Goal: Navigation & Orientation: Find specific page/section

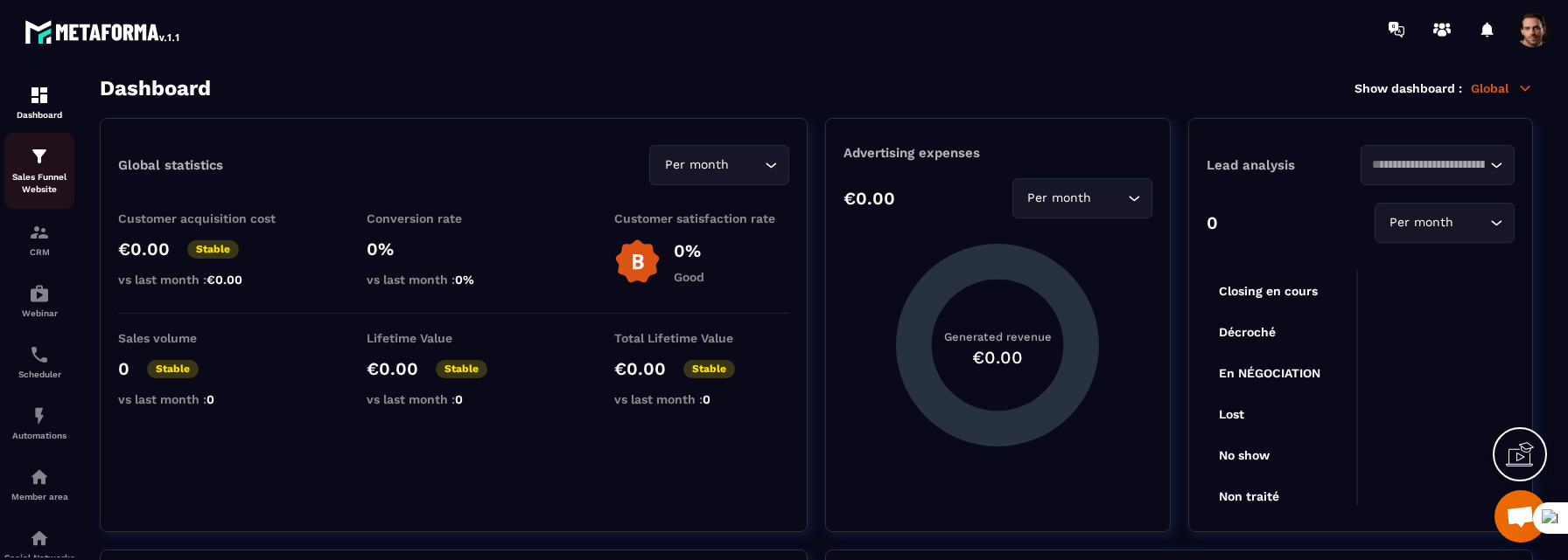
click at [44, 161] on img at bounding box center [40, 157] width 21 height 21
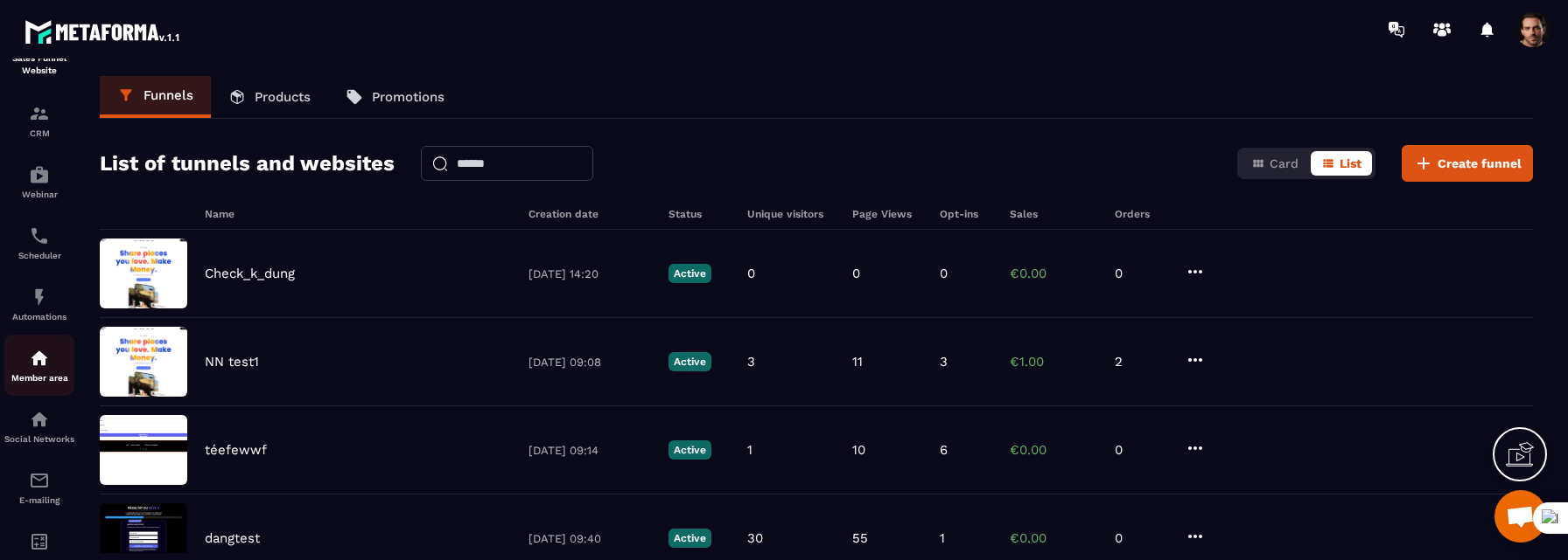
scroll to position [176, 0]
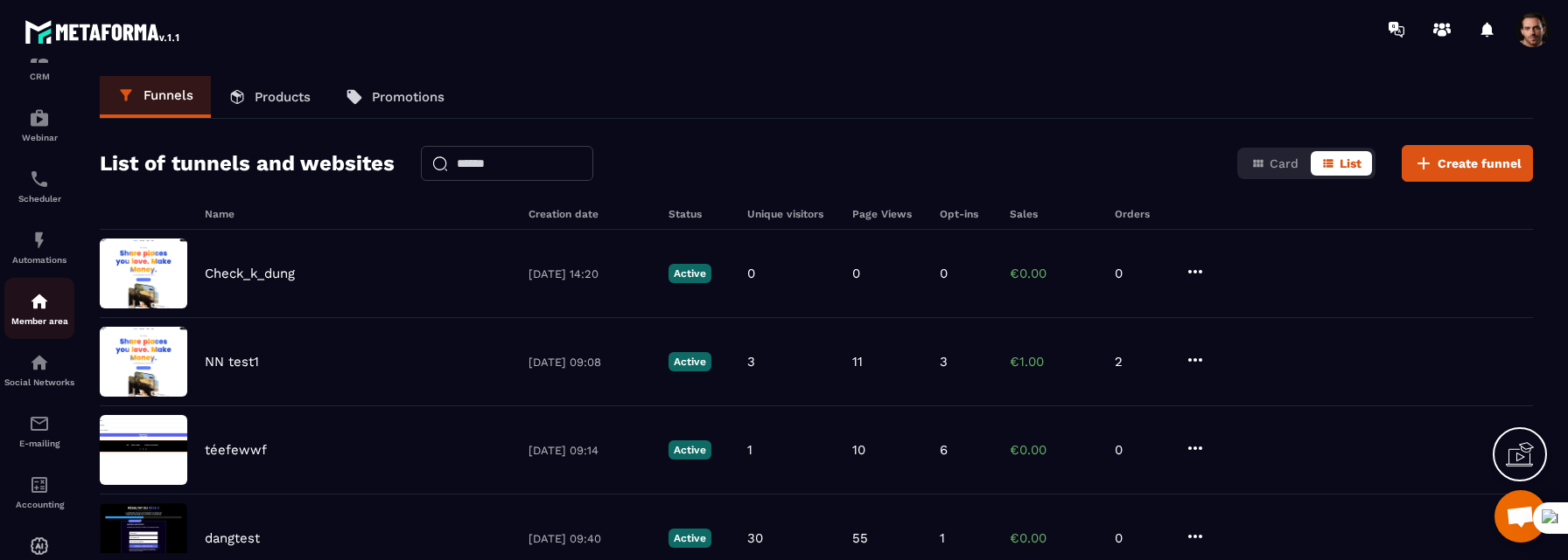
click at [41, 295] on img at bounding box center [40, 302] width 21 height 21
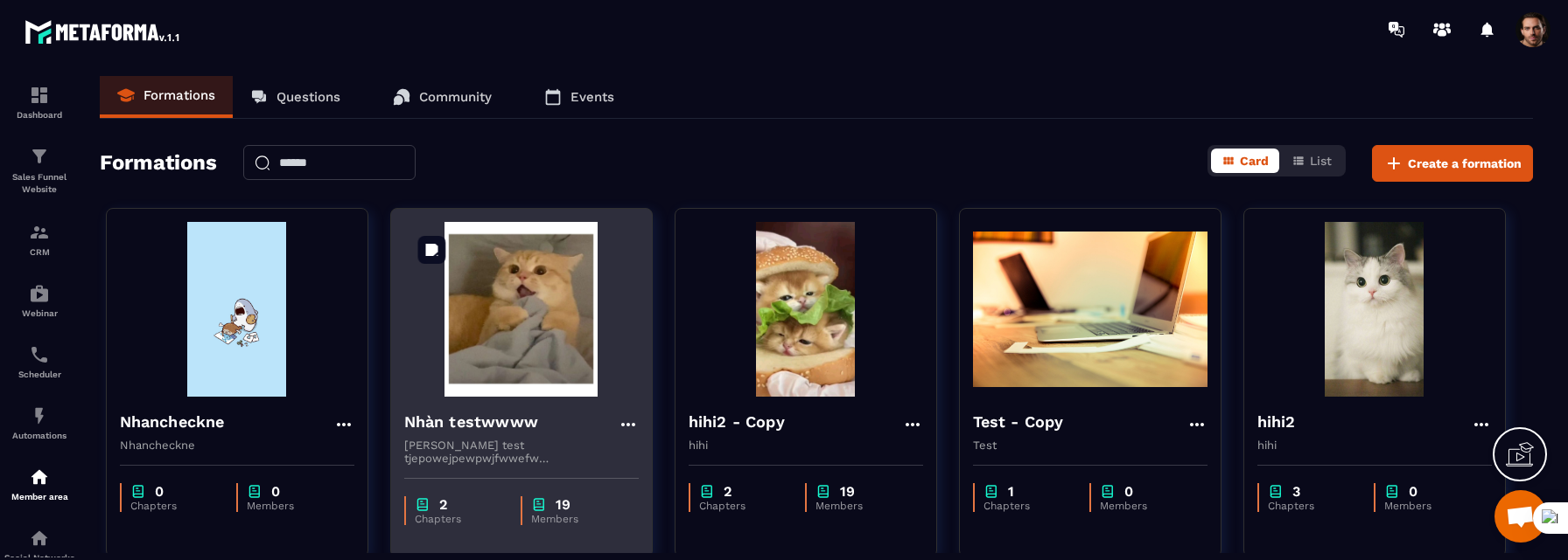
click at [556, 311] on img at bounding box center [521, 310] width 235 height 175
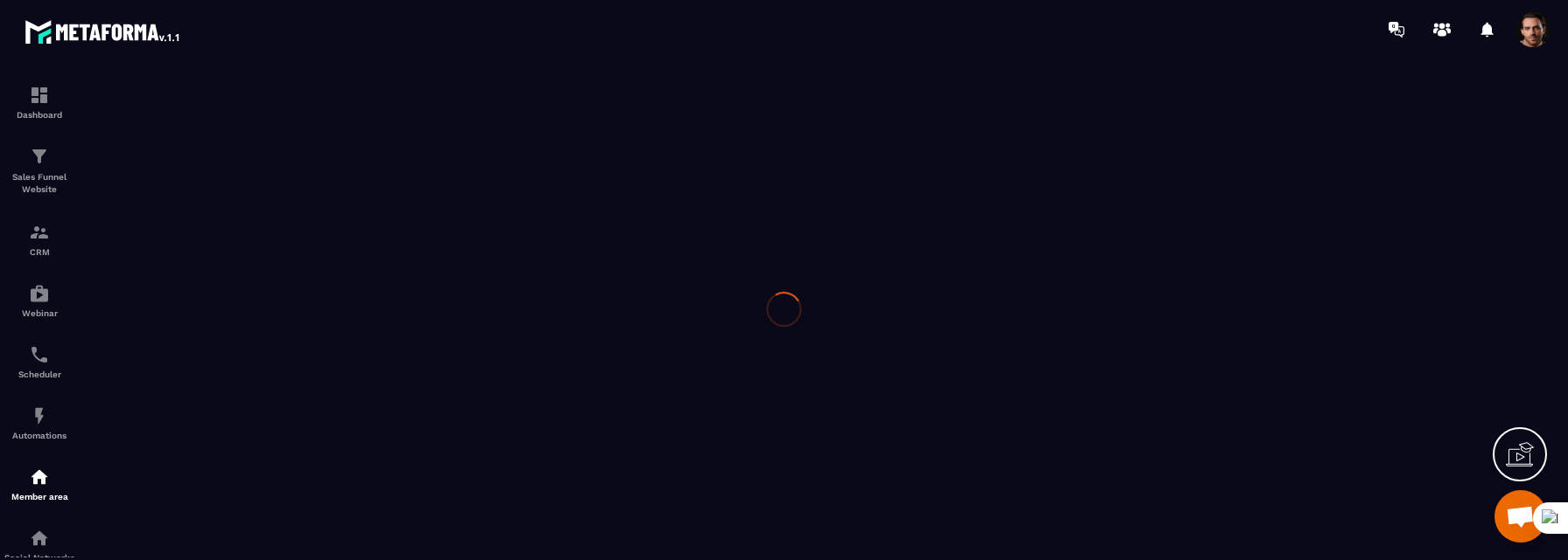
click at [527, 367] on div at bounding box center [784, 309] width 1568 height 502
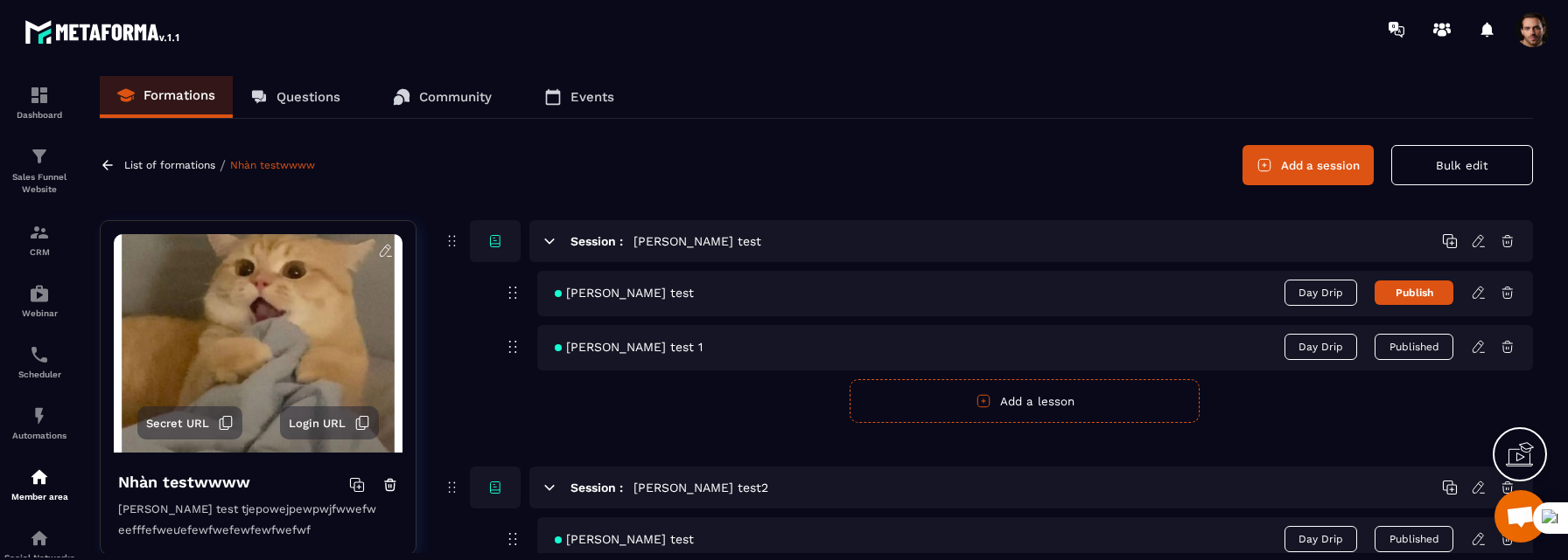
click at [146, 168] on p "List of formations" at bounding box center [169, 165] width 91 height 12
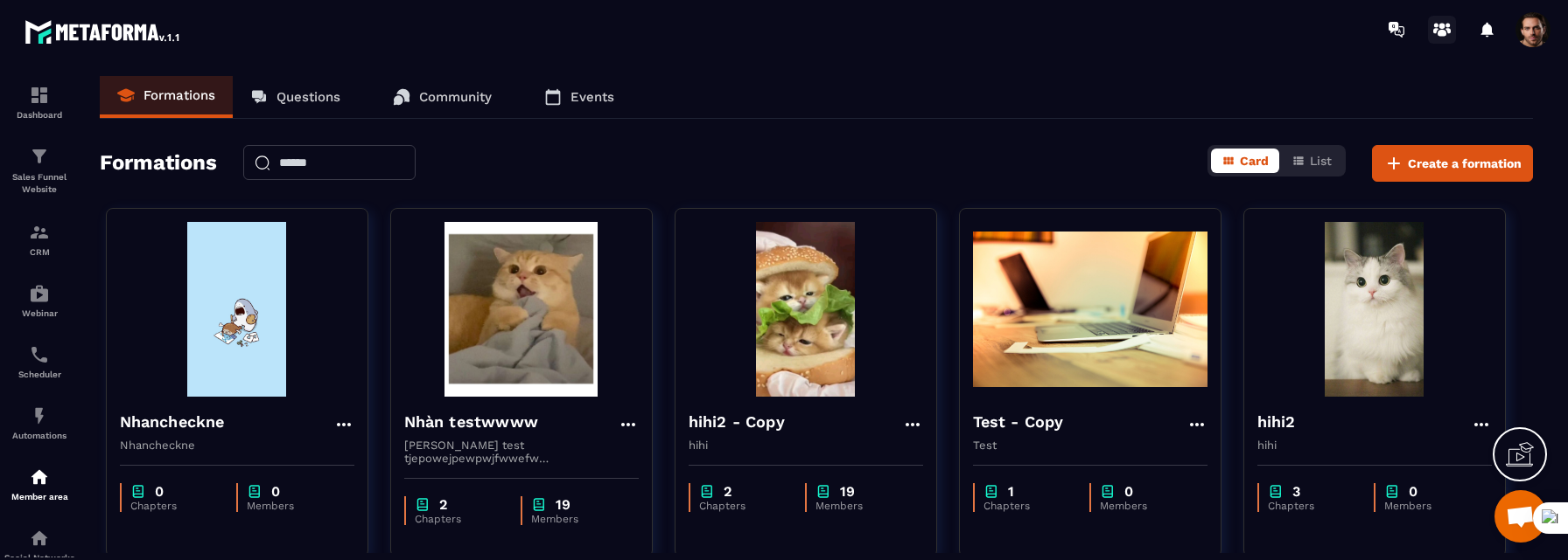
click at [1433, 37] on icon at bounding box center [1442, 30] width 28 height 28
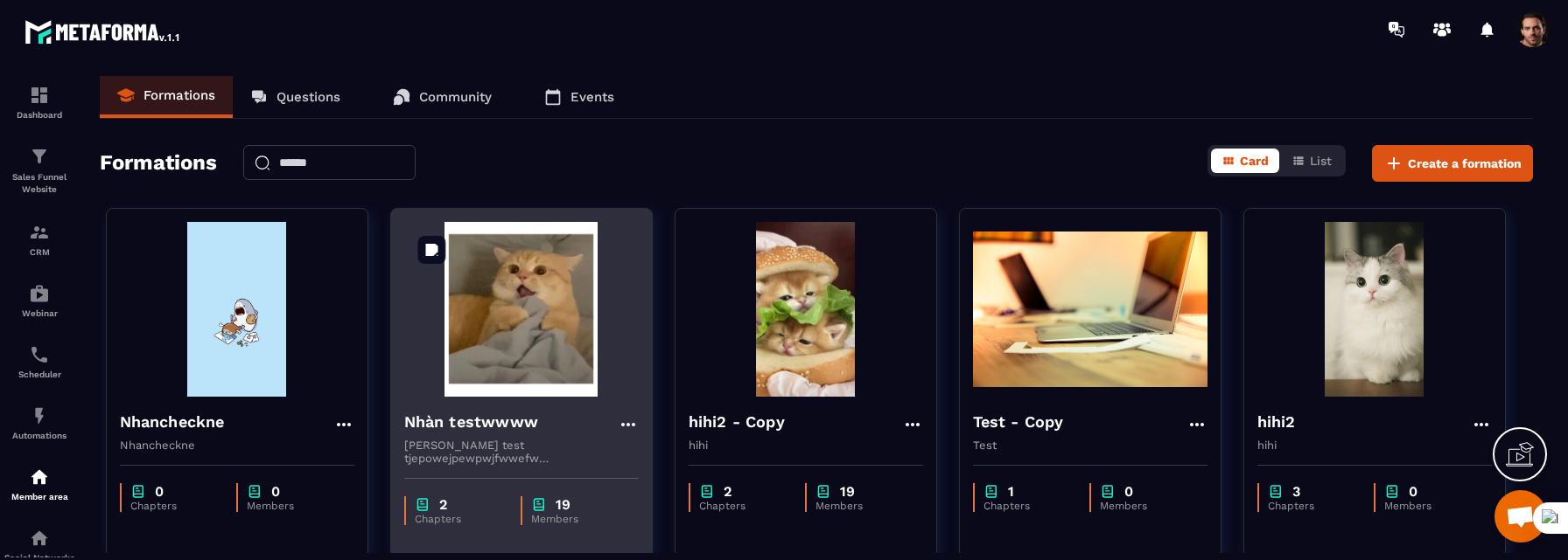
click at [498, 298] on img at bounding box center [521, 310] width 235 height 175
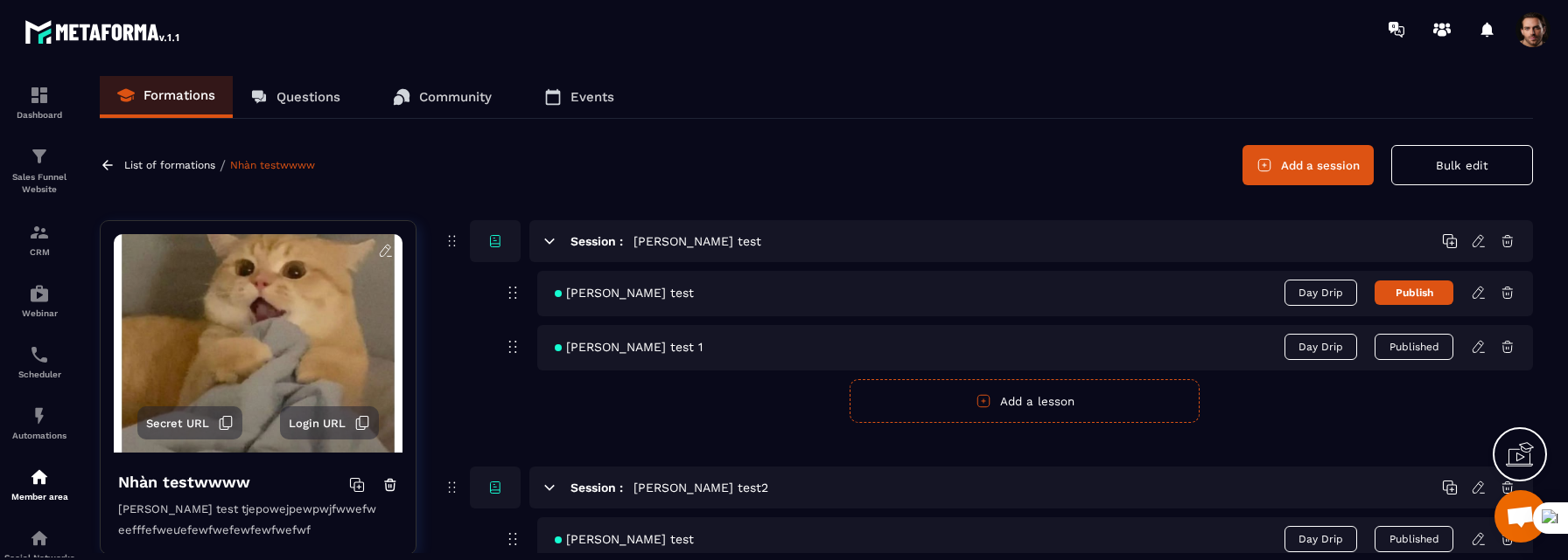
scroll to position [398, 0]
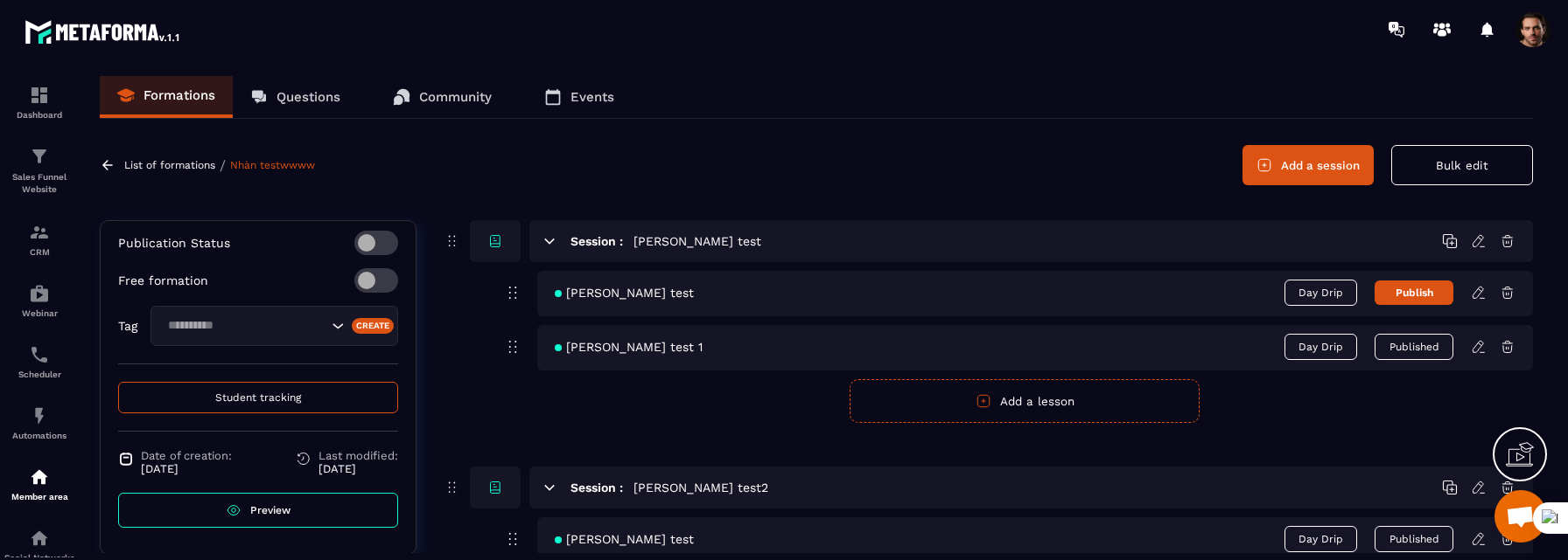
click at [307, 508] on link "Preview" at bounding box center [258, 510] width 280 height 35
